Goal: Task Accomplishment & Management: Use online tool/utility

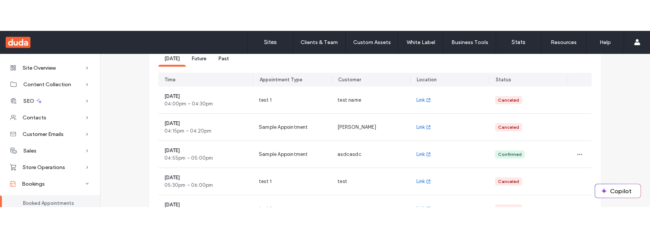
scroll to position [82, 0]
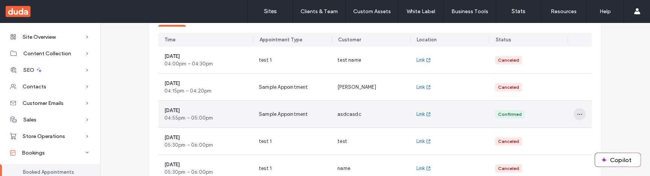
click at [580, 114] on span "button" at bounding box center [580, 114] width 12 height 12
click at [590, 132] on span "Reschedule" at bounding box center [600, 134] width 27 height 8
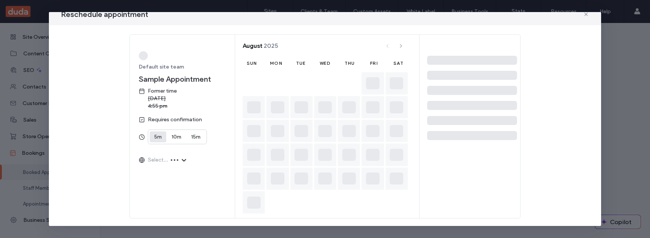
scroll to position [10, 0]
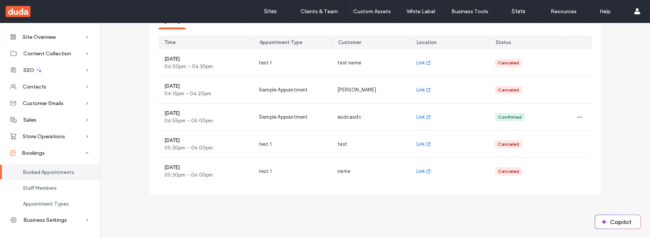
scroll to position [76, 0]
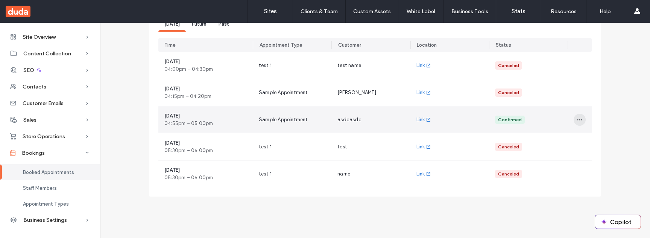
click at [574, 119] on span "button" at bounding box center [580, 120] width 12 height 12
click at [595, 138] on span "Reschedule" at bounding box center [600, 139] width 27 height 8
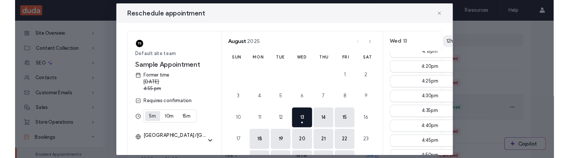
scroll to position [26, 0]
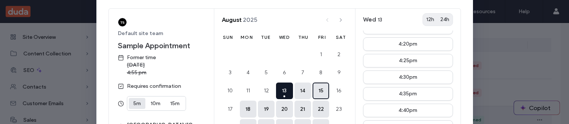
click at [320, 89] on button "15" at bounding box center [320, 90] width 17 height 17
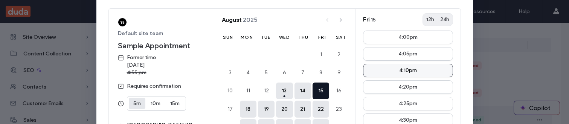
click at [383, 71] on button "4:10pm" at bounding box center [408, 71] width 90 height 14
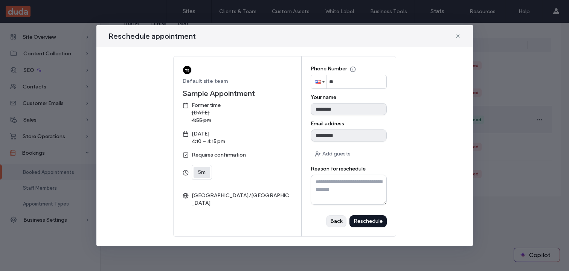
click at [0, 0] on div "Back" at bounding box center [0, 0] width 0 height 0
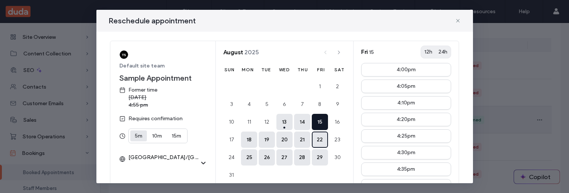
click at [315, 134] on button "22" at bounding box center [320, 139] width 16 height 16
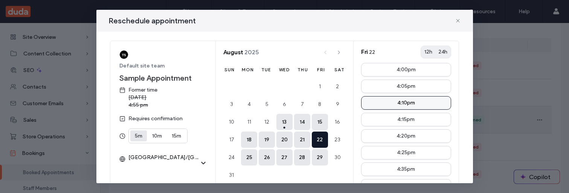
click at [398, 100] on div "4:10pm" at bounding box center [406, 102] width 18 height 5
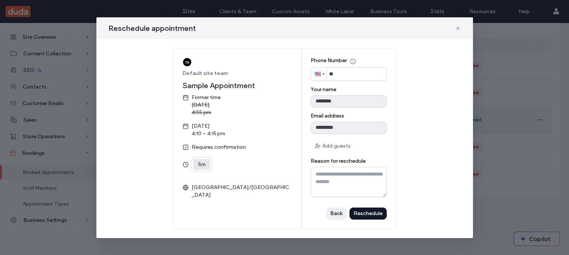
click at [0, 0] on div "Back" at bounding box center [0, 0] width 0 height 0
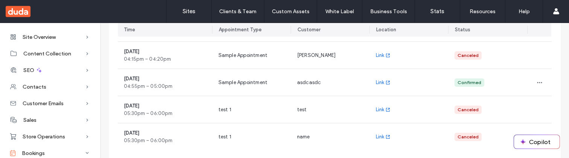
scroll to position [119, 0]
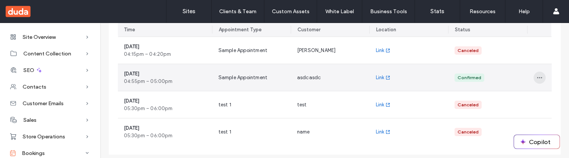
click at [538, 75] on icon "button" at bounding box center [539, 78] width 6 height 6
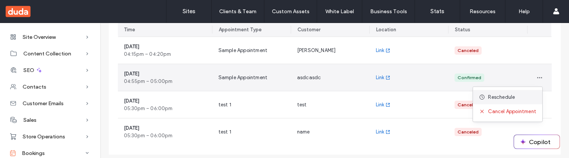
click at [517, 99] on div "Reschedule" at bounding box center [507, 97] width 69 height 14
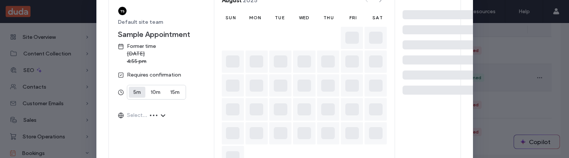
scroll to position [49, 0]
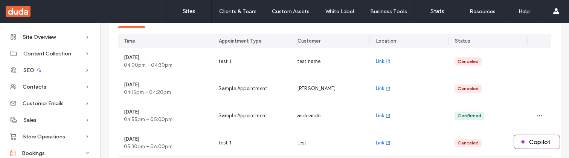
scroll to position [111, 0]
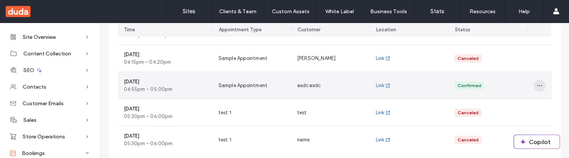
click at [538, 85] on use "button" at bounding box center [539, 85] width 5 height 1
click at [517, 108] on div "Reschedule" at bounding box center [507, 105] width 69 height 14
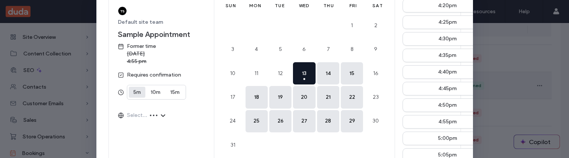
scroll to position [49, 0]
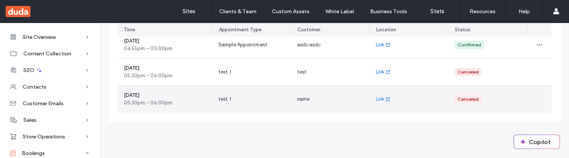
scroll to position [159, 0]
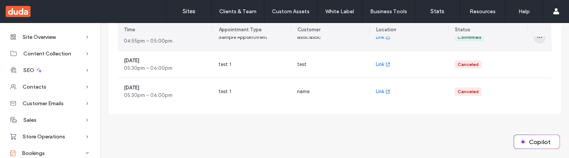
click at [536, 38] on icon "button" at bounding box center [539, 37] width 6 height 6
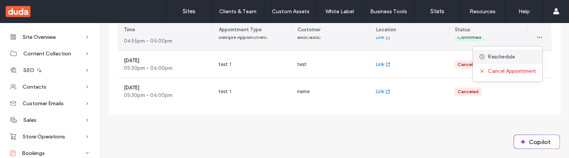
click at [522, 59] on div "Reschedule" at bounding box center [507, 57] width 69 height 14
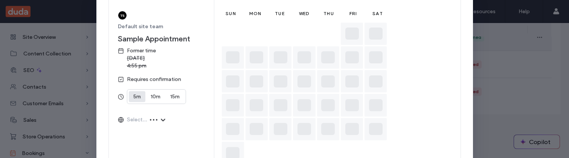
scroll to position [49, 0]
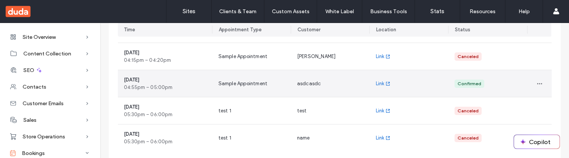
scroll to position [122, 0]
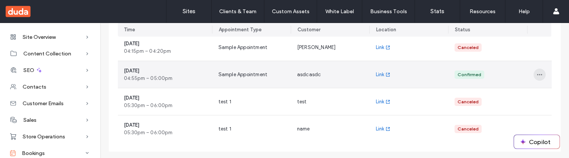
click at [538, 76] on icon "button" at bounding box center [539, 74] width 6 height 6
click at [519, 93] on div "Reschedule" at bounding box center [507, 94] width 69 height 14
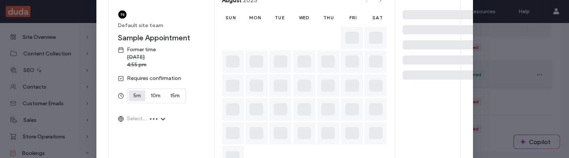
scroll to position [49, 0]
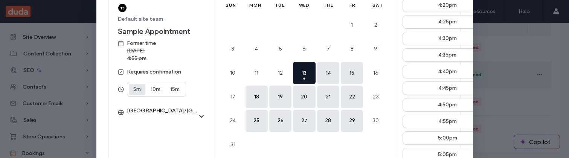
click at [189, 134] on div "Default site team Sample Appointment Former time Wednesday, August 13, 2025 4:5…" at bounding box center [284, 68] width 352 height 184
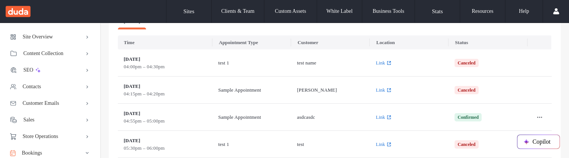
scroll to position [103, 0]
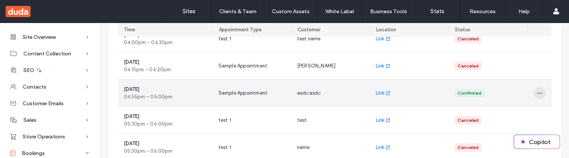
click at [536, 94] on icon "button" at bounding box center [539, 93] width 6 height 6
click at [523, 113] on div "Reschedule" at bounding box center [507, 112] width 69 height 14
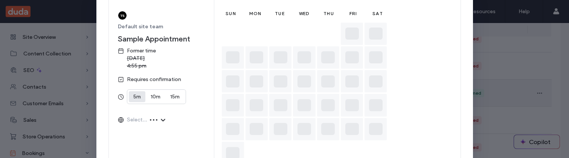
scroll to position [49, 0]
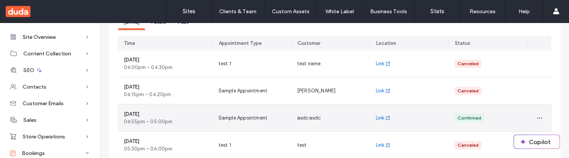
scroll to position [103, 0]
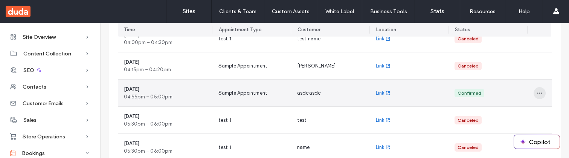
click at [536, 92] on icon "button" at bounding box center [539, 93] width 6 height 6
click at [525, 114] on div "Reschedule" at bounding box center [507, 112] width 69 height 14
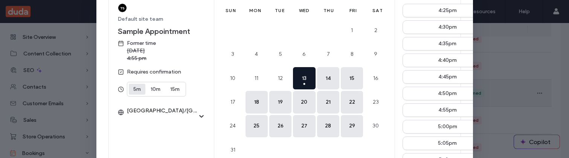
scroll to position [44, 0]
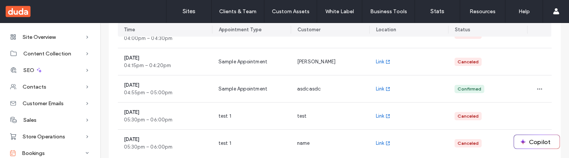
scroll to position [101, 0]
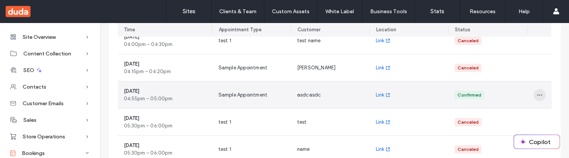
click at [539, 95] on span "button" at bounding box center [539, 95] width 12 height 12
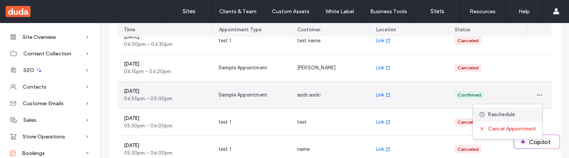
click at [523, 118] on div "Reschedule" at bounding box center [507, 114] width 69 height 14
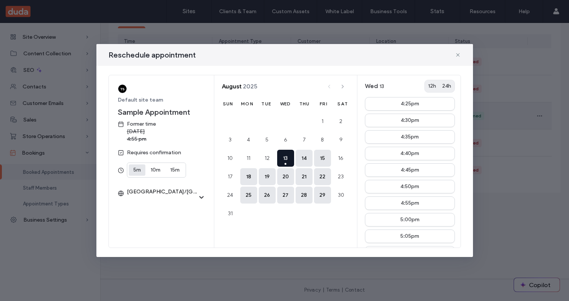
scroll to position [80, 0]
click at [457, 55] on use at bounding box center [457, 54] width 3 height 3
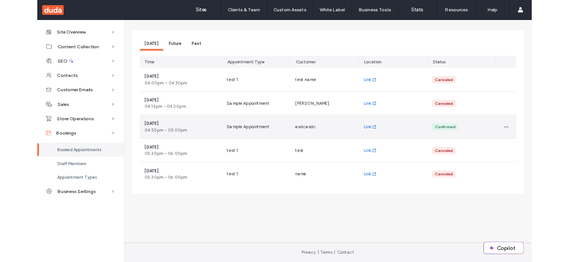
scroll to position [50, 0]
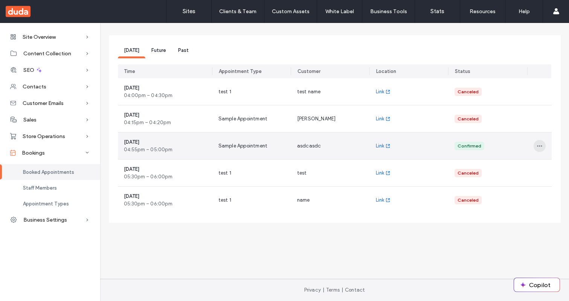
click at [538, 142] on span "button" at bounding box center [539, 146] width 12 height 12
click at [522, 157] on div "Reschedule" at bounding box center [507, 165] width 69 height 14
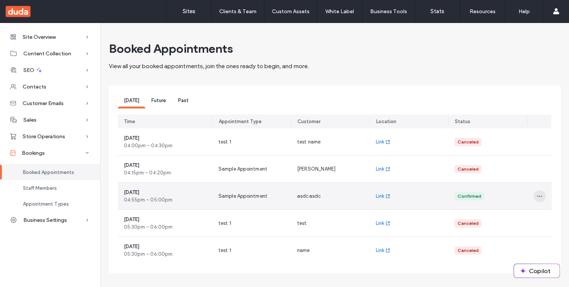
click at [538, 196] on icon "button" at bounding box center [539, 196] width 6 height 6
click at [520, 218] on div "Reschedule" at bounding box center [507, 215] width 69 height 14
click at [536, 195] on icon "button" at bounding box center [539, 196] width 6 height 6
click at [519, 217] on div "Reschedule" at bounding box center [507, 215] width 69 height 14
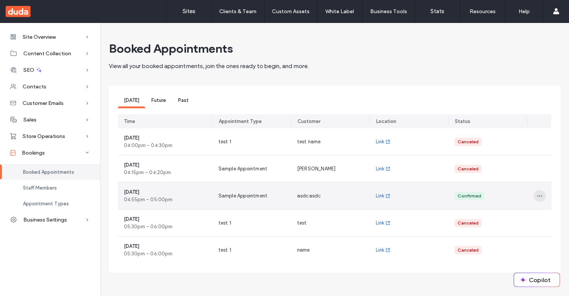
click at [539, 194] on icon "button" at bounding box center [539, 196] width 6 height 6
click at [531, 216] on div "Reschedule" at bounding box center [507, 215] width 69 height 14
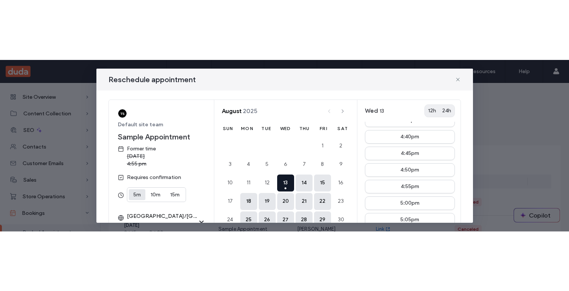
scroll to position [42, 0]
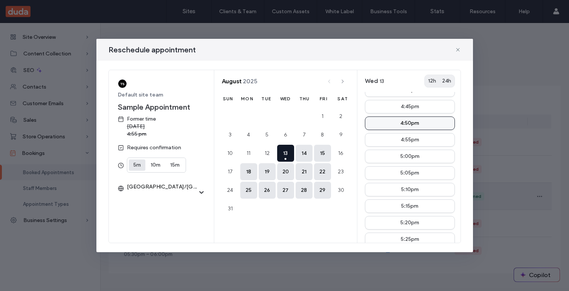
click at [383, 124] on button "4:50pm" at bounding box center [410, 123] width 90 height 14
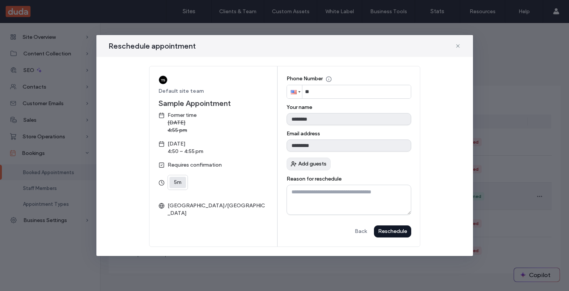
click at [322, 166] on span "Add guests" at bounding box center [312, 163] width 28 height 5
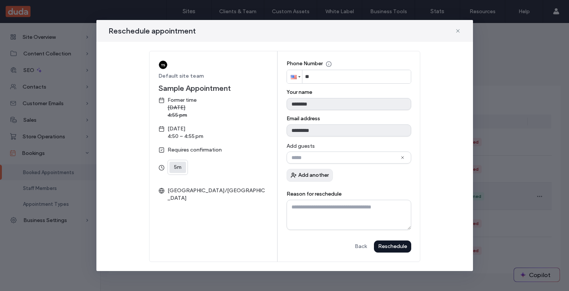
click at [0, 0] on div "Add another" at bounding box center [0, 0] width 0 height 0
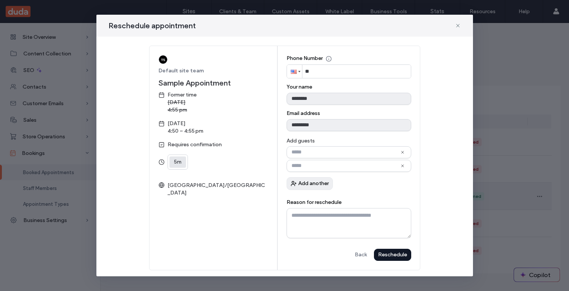
click at [324, 186] on button "Add another" at bounding box center [309, 183] width 46 height 13
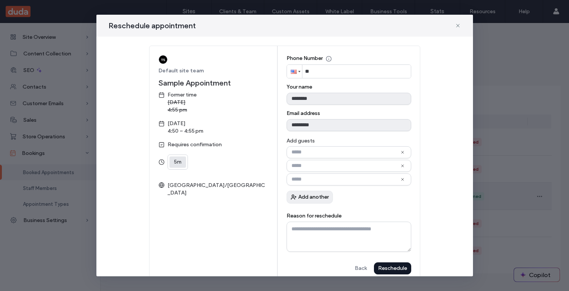
click at [0, 0] on div "Add another" at bounding box center [0, 0] width 0 height 0
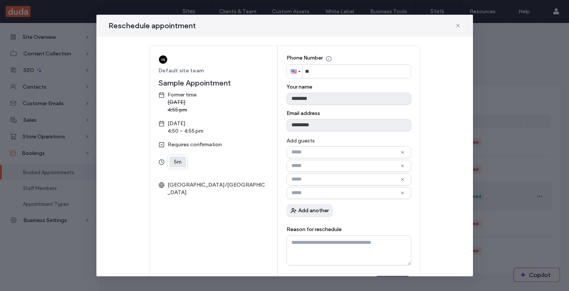
click at [0, 0] on div "Add another" at bounding box center [0, 0] width 0 height 0
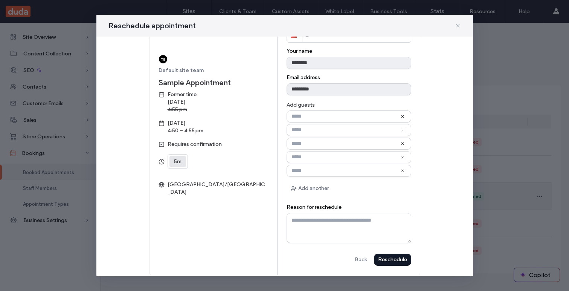
scroll to position [43, 0]
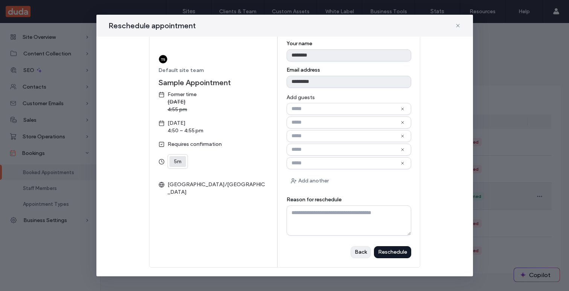
click at [0, 0] on div "Back" at bounding box center [0, 0] width 0 height 0
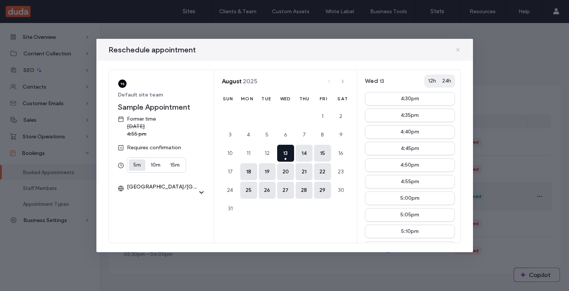
click at [458, 48] on use at bounding box center [457, 49] width 3 height 3
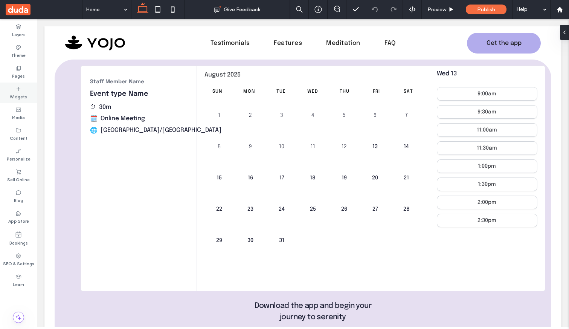
click at [22, 97] on label "Widgets" at bounding box center [18, 96] width 17 height 8
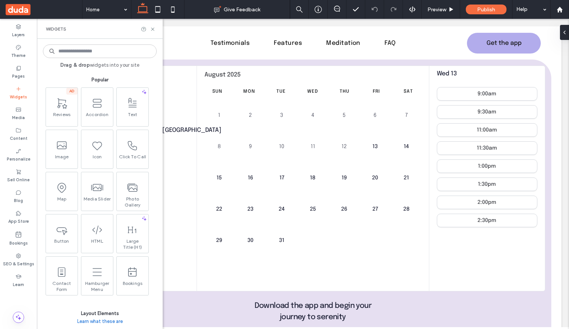
click at [71, 53] on input at bounding box center [100, 51] width 114 height 14
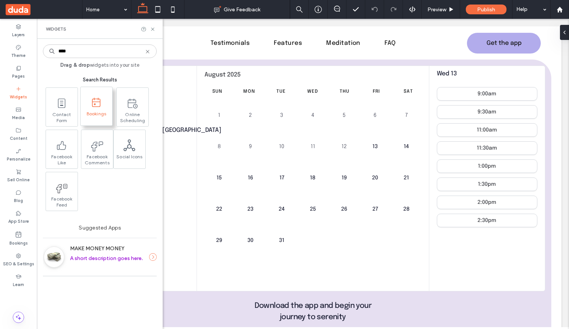
type input "****"
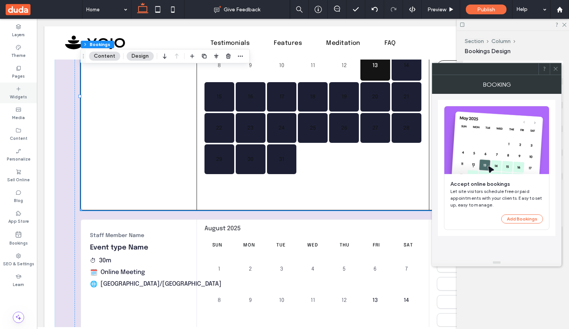
click at [23, 96] on label "Widgets" at bounding box center [18, 96] width 17 height 8
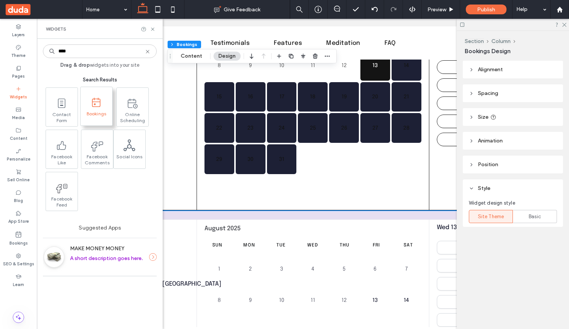
type input "****"
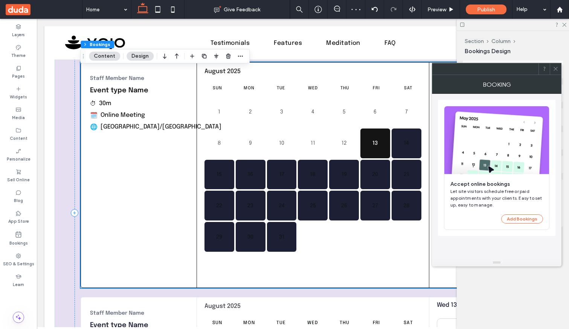
scroll to position [220, 0]
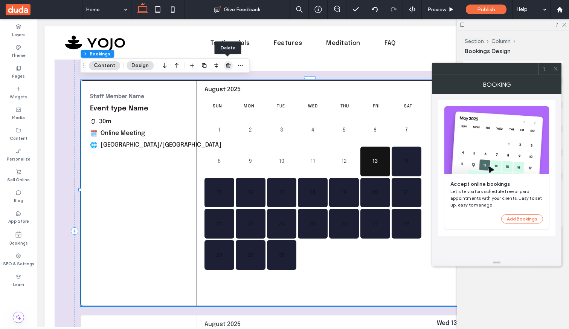
click at [226, 68] on use "button" at bounding box center [228, 65] width 5 height 5
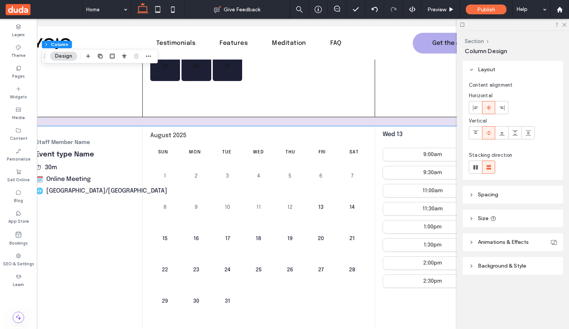
scroll to position [0, 60]
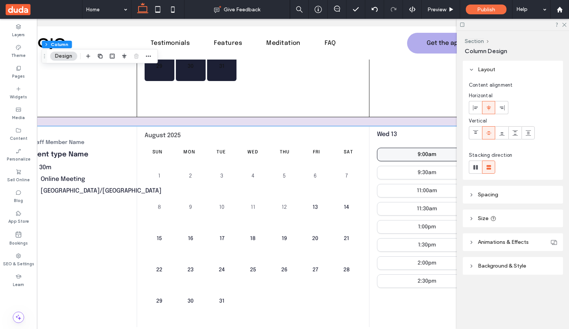
click at [387, 155] on button "9:00am" at bounding box center [427, 155] width 100 height 14
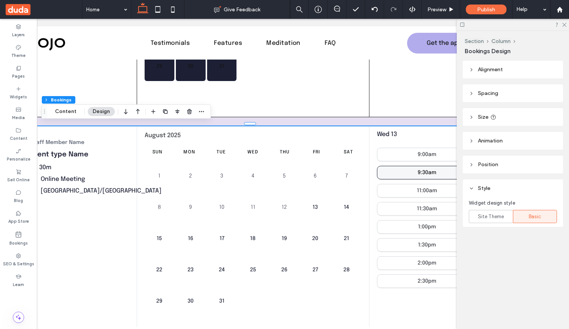
click at [387, 174] on button "9:30am" at bounding box center [427, 173] width 100 height 14
click at [389, 187] on button "11:00am" at bounding box center [427, 191] width 100 height 14
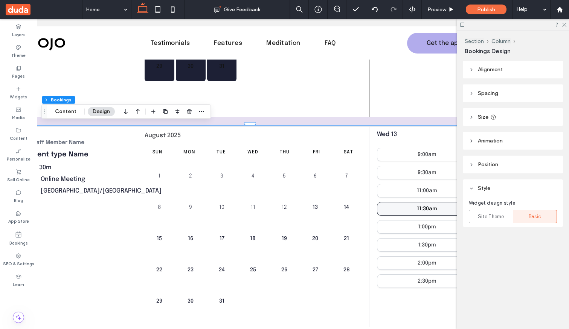
click at [391, 203] on button "11:30am" at bounding box center [427, 209] width 100 height 14
click at [391, 220] on button "1:00pm" at bounding box center [427, 227] width 100 height 14
click at [369, 191] on div "Wed 13 9:00am 9:30am 11:00am 11:30am 1:00pm 1:30pm 2:00pm 2:30pm" at bounding box center [427, 238] width 116 height 225
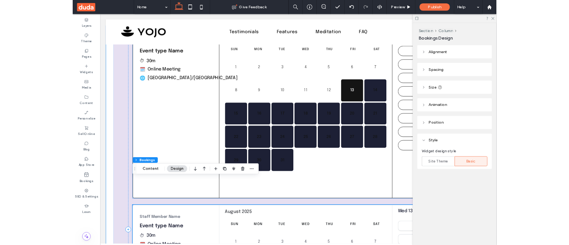
scroll to position [0, 0]
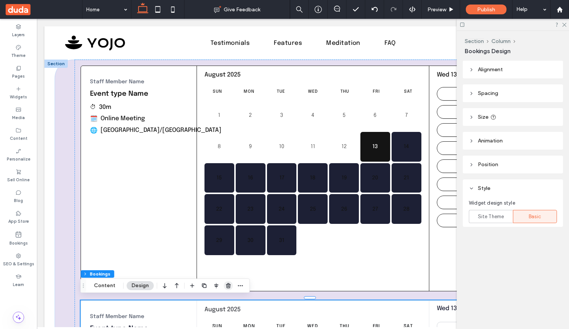
click at [229, 287] on icon "button" at bounding box center [228, 285] width 6 height 6
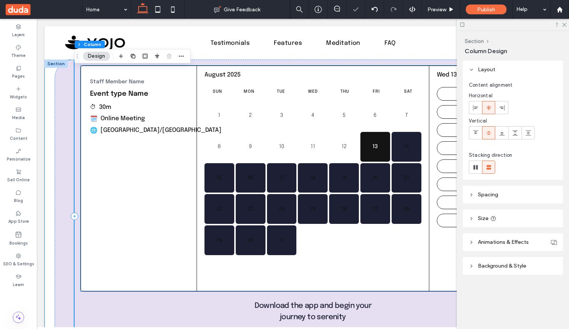
click at [173, 81] on p "Staff Member Name" at bounding box center [139, 82] width 98 height 8
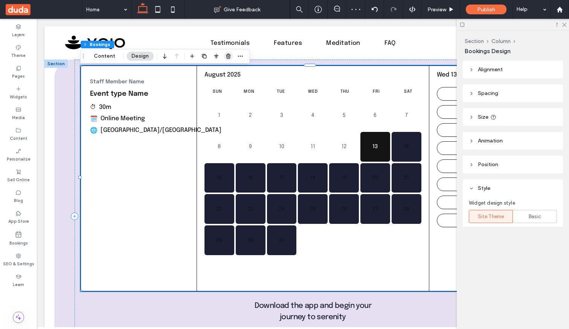
click at [228, 56] on icon "button" at bounding box center [228, 56] width 6 height 6
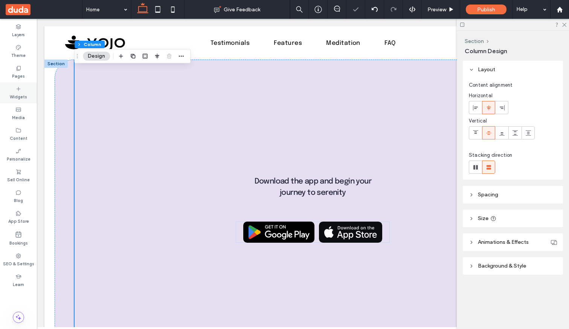
click at [23, 93] on label "Widgets" at bounding box center [18, 96] width 17 height 8
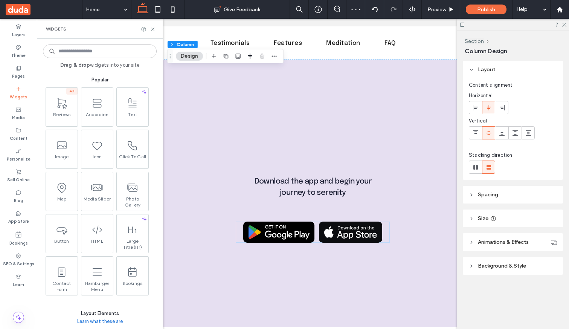
click at [109, 53] on input at bounding box center [100, 51] width 114 height 14
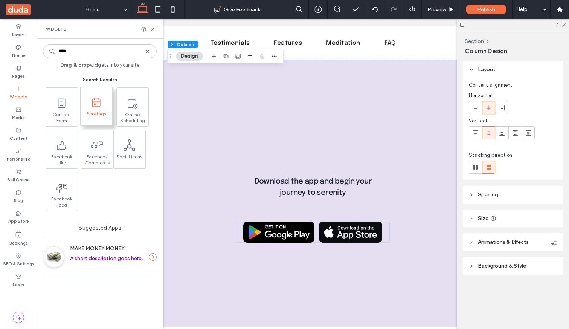
type input "****"
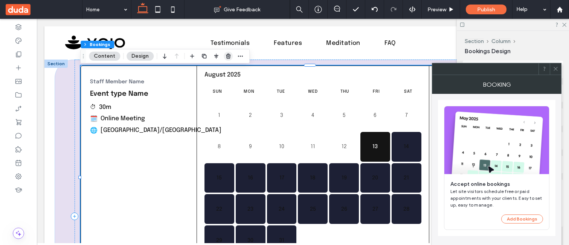
click at [226, 56] on icon "button" at bounding box center [228, 56] width 6 height 6
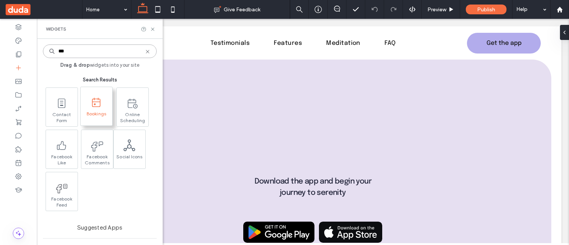
type input "***"
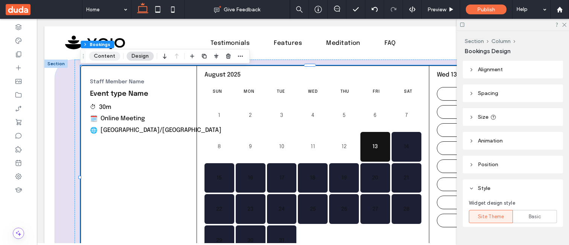
click at [111, 58] on button "Content" at bounding box center [104, 56] width 31 height 9
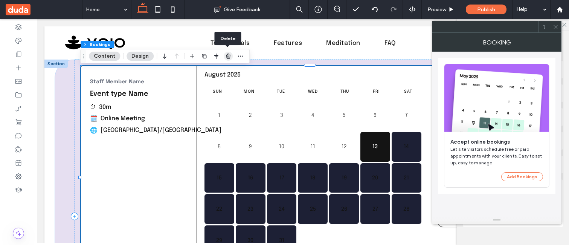
click at [226, 56] on icon "button" at bounding box center [228, 56] width 6 height 6
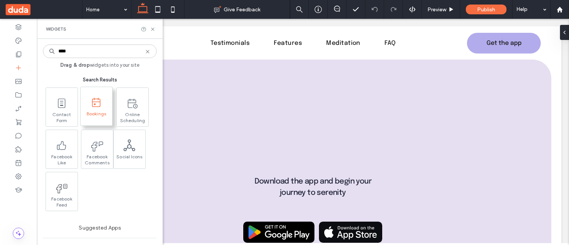
type input "****"
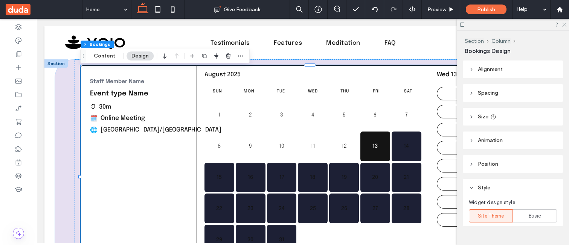
click at [563, 23] on icon at bounding box center [563, 24] width 5 height 5
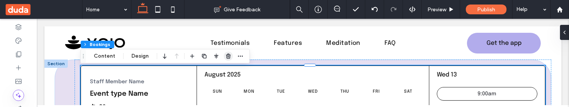
click at [228, 56] on icon "button" at bounding box center [228, 56] width 6 height 6
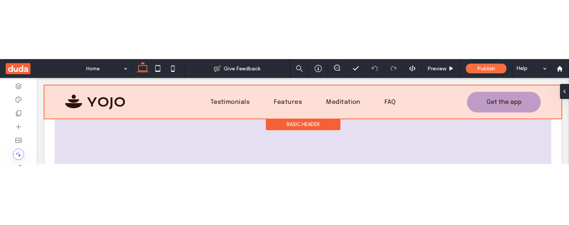
scroll to position [71, 0]
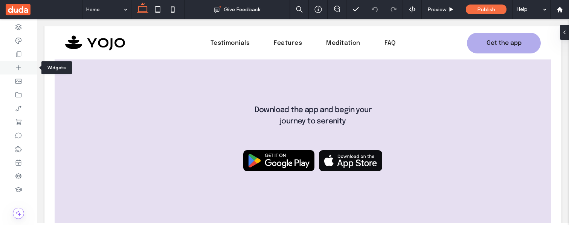
click at [12, 65] on div at bounding box center [18, 68] width 37 height 14
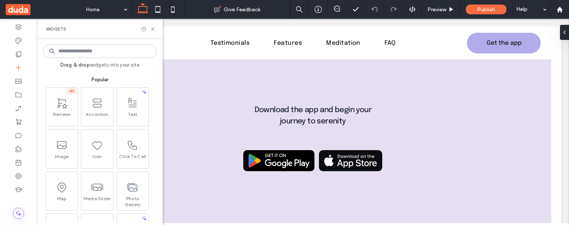
click at [85, 49] on input at bounding box center [100, 51] width 114 height 14
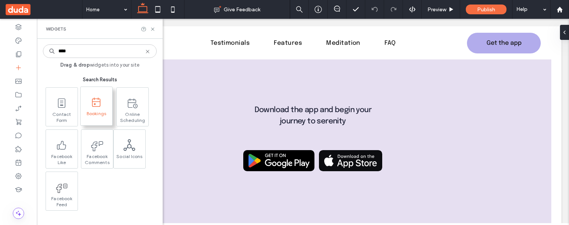
type input "****"
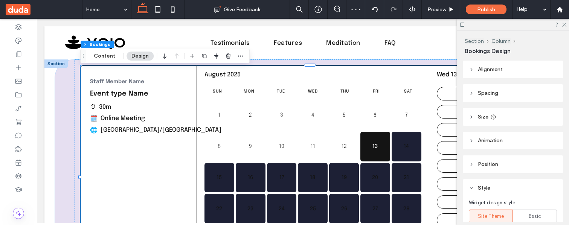
scroll to position [0, 0]
click at [228, 58] on use "button" at bounding box center [228, 55] width 5 height 5
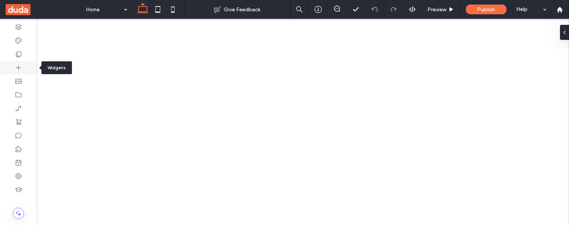
click at [20, 66] on icon at bounding box center [19, 68] width 8 height 8
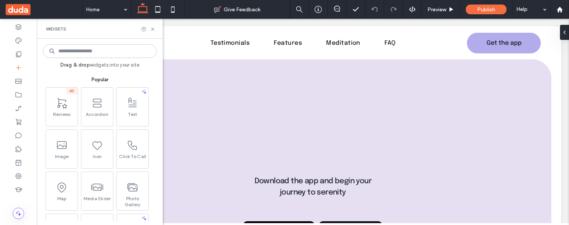
click at [97, 54] on input at bounding box center [100, 51] width 114 height 14
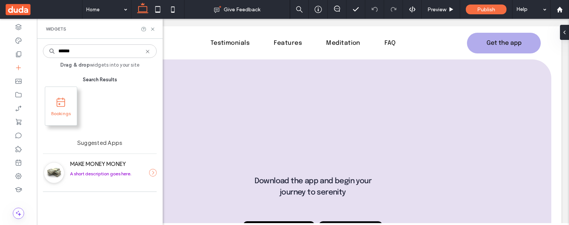
type input "******"
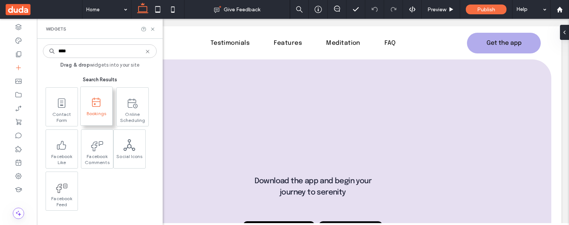
type input "****"
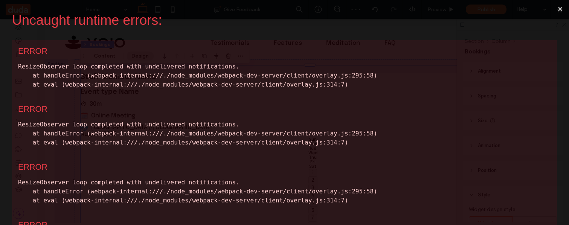
click at [554, 10] on button "×" at bounding box center [559, 9] width 17 height 18
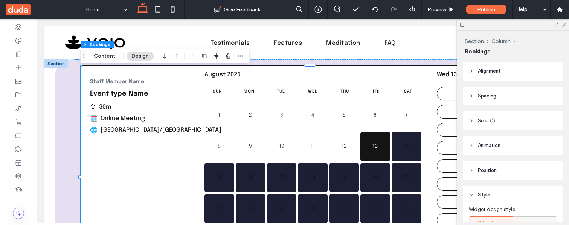
click at [517, 220] on div "Basic" at bounding box center [534, 223] width 34 height 12
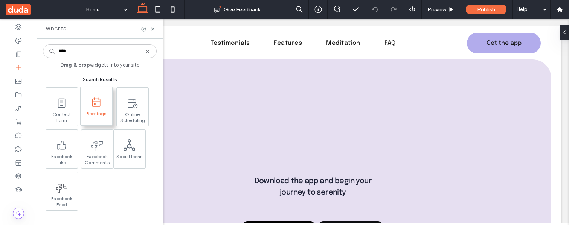
type input "****"
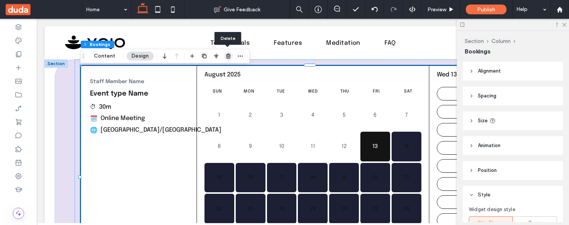
click at [229, 59] on icon "button" at bounding box center [228, 56] width 6 height 6
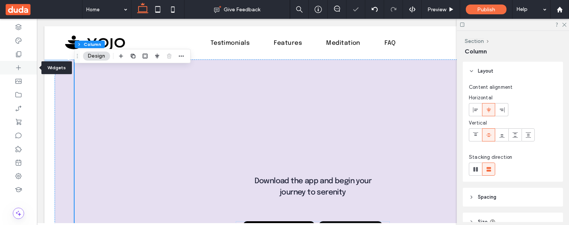
click at [17, 68] on icon at bounding box center [19, 68] width 8 height 8
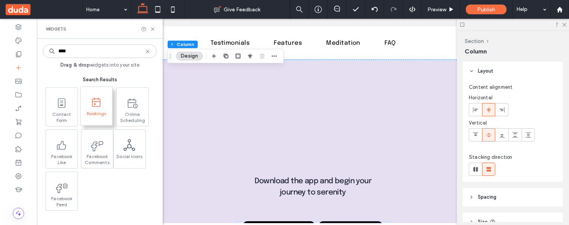
type input "****"
click at [98, 99] on use at bounding box center [96, 101] width 8 height 9
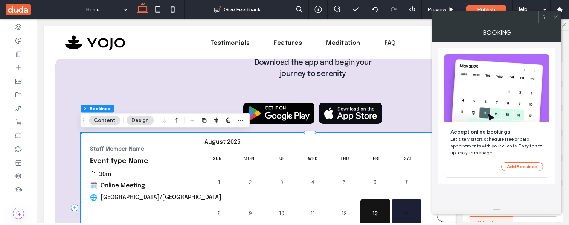
scroll to position [17, 0]
